Goal: Navigation & Orientation: Find specific page/section

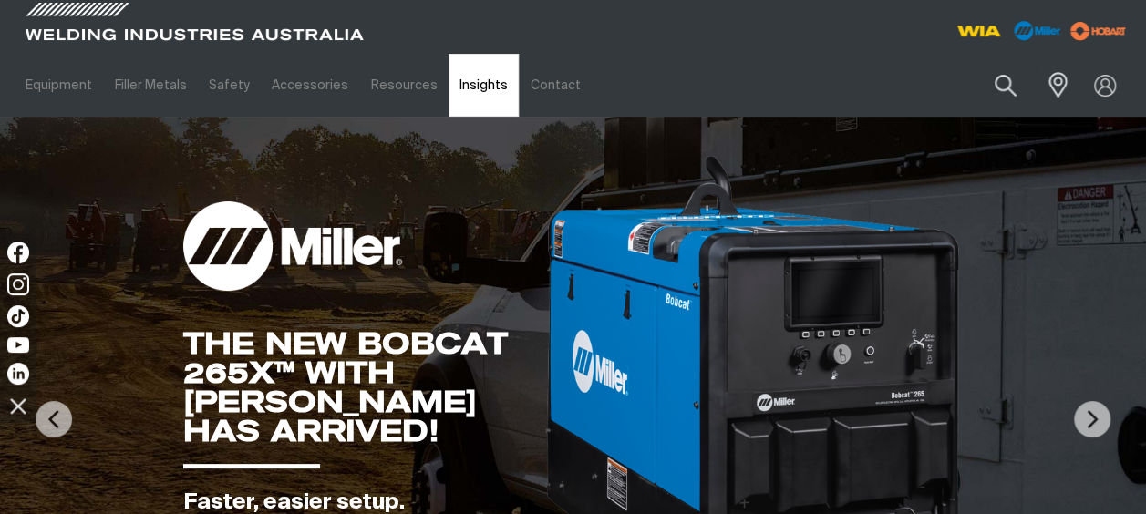
click at [469, 86] on link "Insights" at bounding box center [484, 85] width 70 height 63
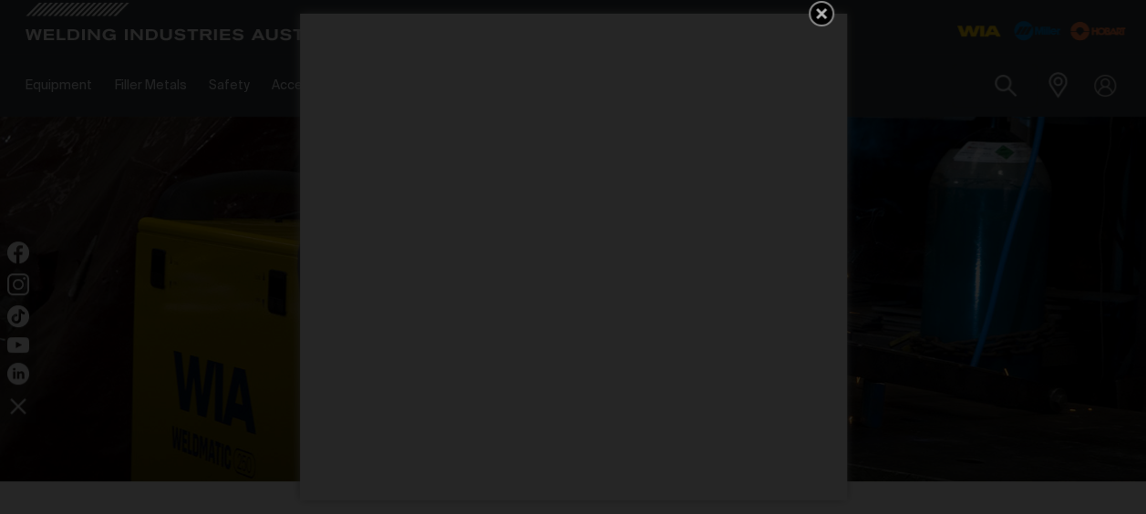
click at [813, 13] on icon "Get 5 WIA Welding Guides Free!" at bounding box center [822, 14] width 22 height 22
